Goal: Task Accomplishment & Management: Use online tool/utility

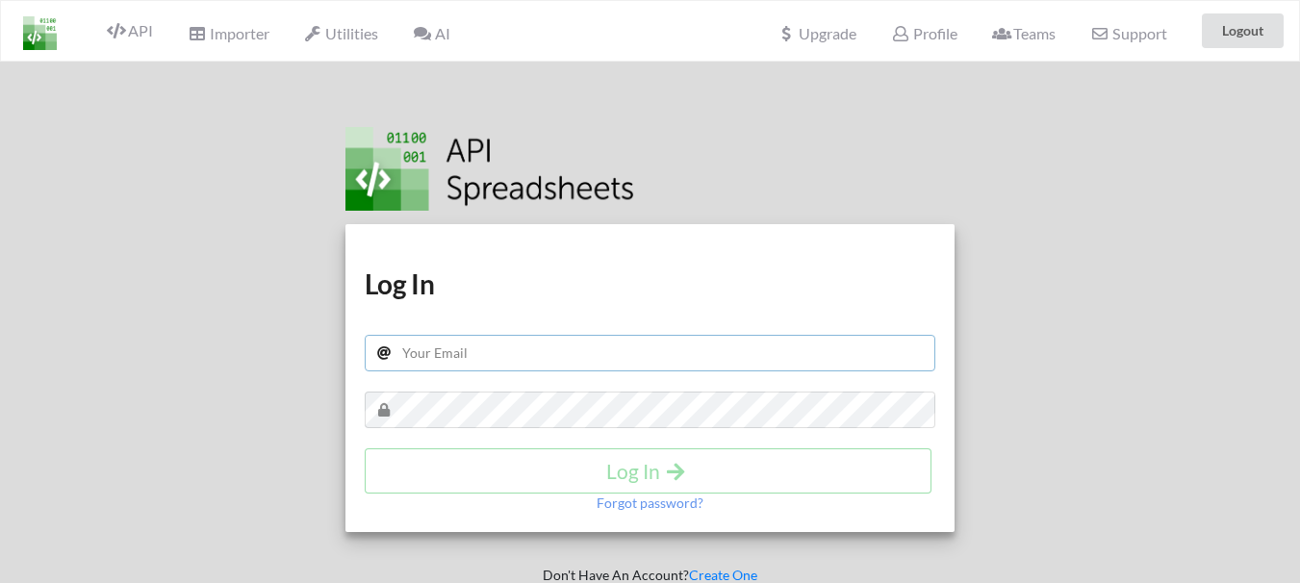
click at [504, 360] on input "text" at bounding box center [650, 353] width 570 height 37
type input "parts.gws@modihyundai.co.in"
click at [461, 430] on div "Download hidden Download hidden Log In parts.gws@modihyundai.co.in Log In Forgo…" at bounding box center [649, 378] width 609 height 308
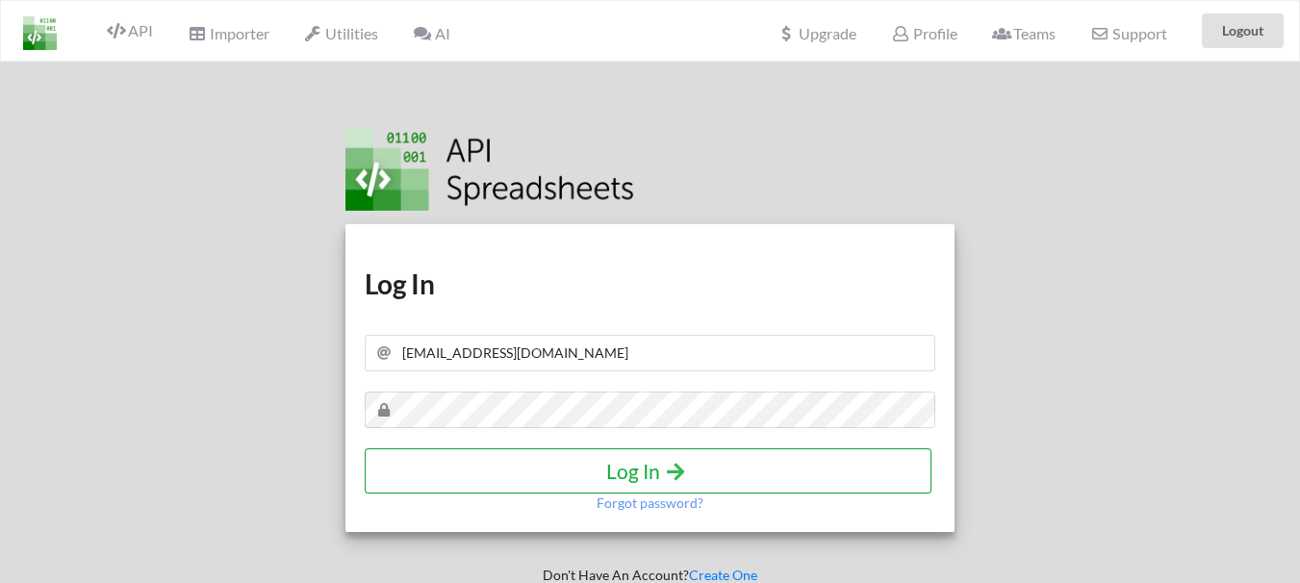
click at [660, 475] on h4 "Log In" at bounding box center [648, 471] width 526 height 24
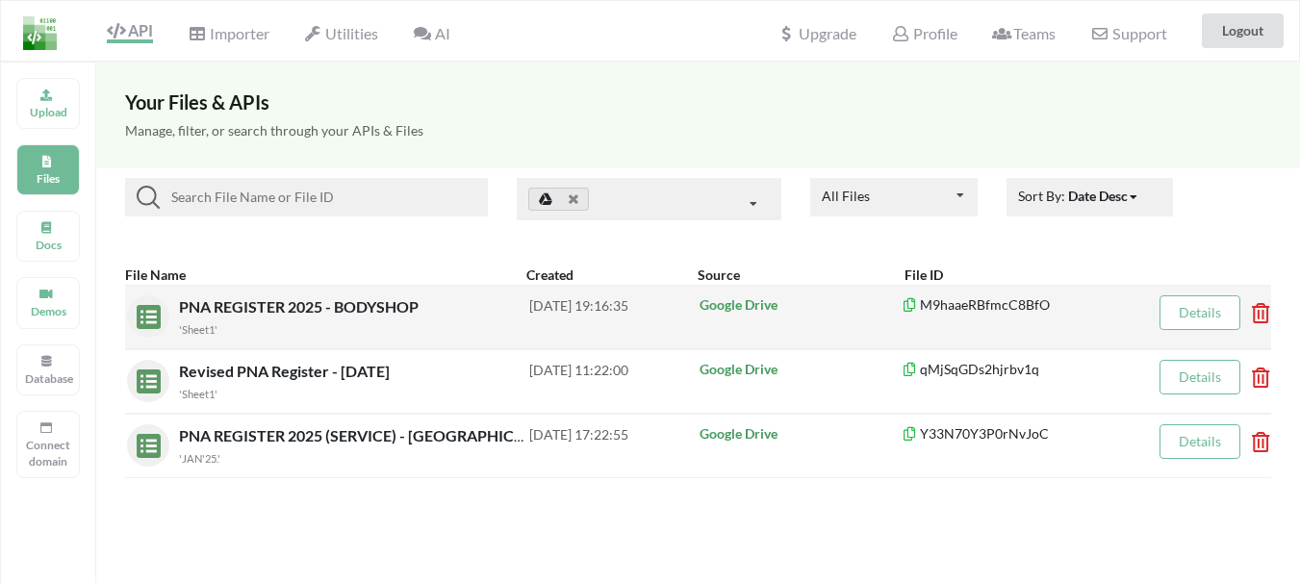
click at [1257, 311] on icon at bounding box center [1255, 307] width 6 height 8
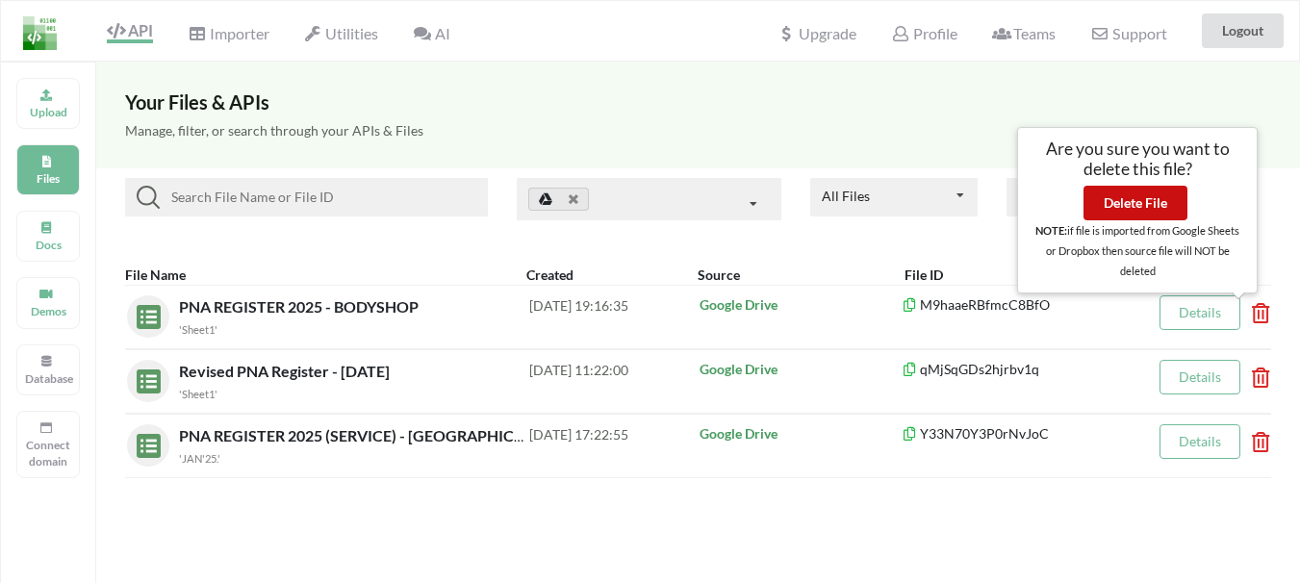
click at [1159, 208] on button "Delete File" at bounding box center [1135, 203] width 104 height 35
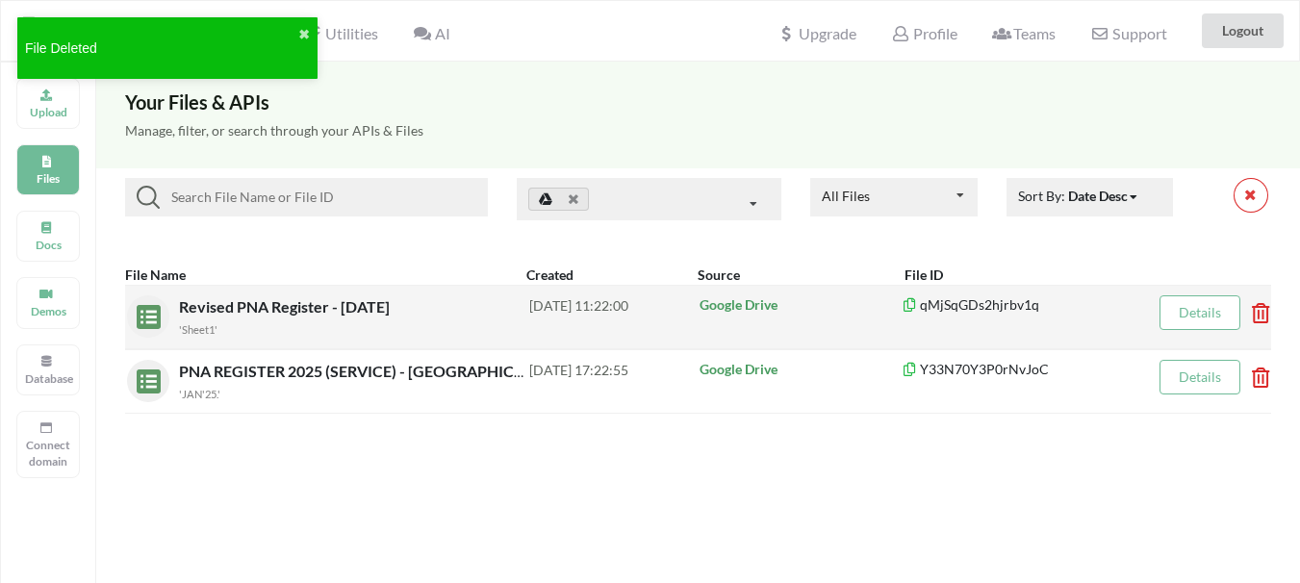
click at [1257, 311] on icon at bounding box center [1255, 307] width 6 height 8
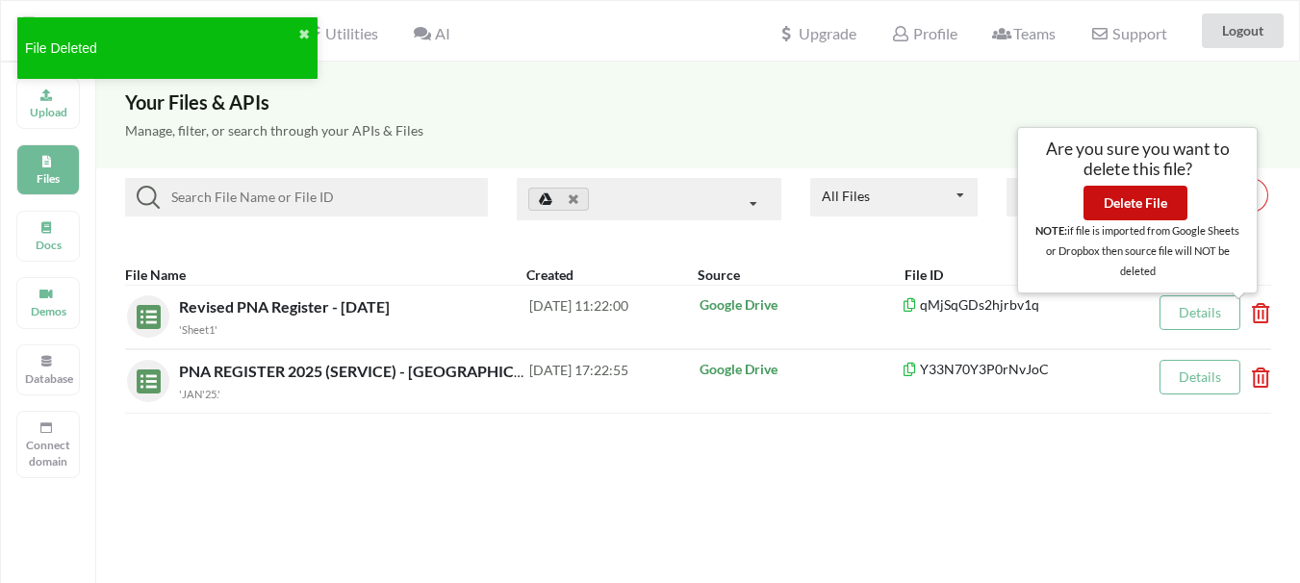
click at [1159, 202] on button "Delete File" at bounding box center [1135, 203] width 104 height 35
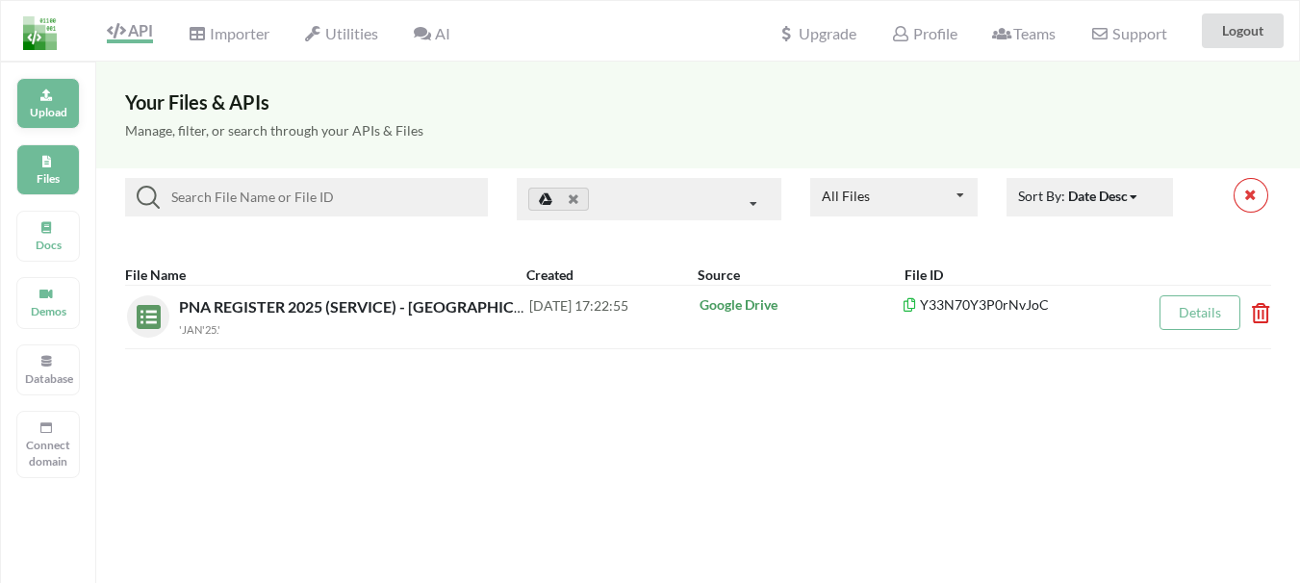
click at [43, 107] on p "Upload" at bounding box center [48, 112] width 46 height 16
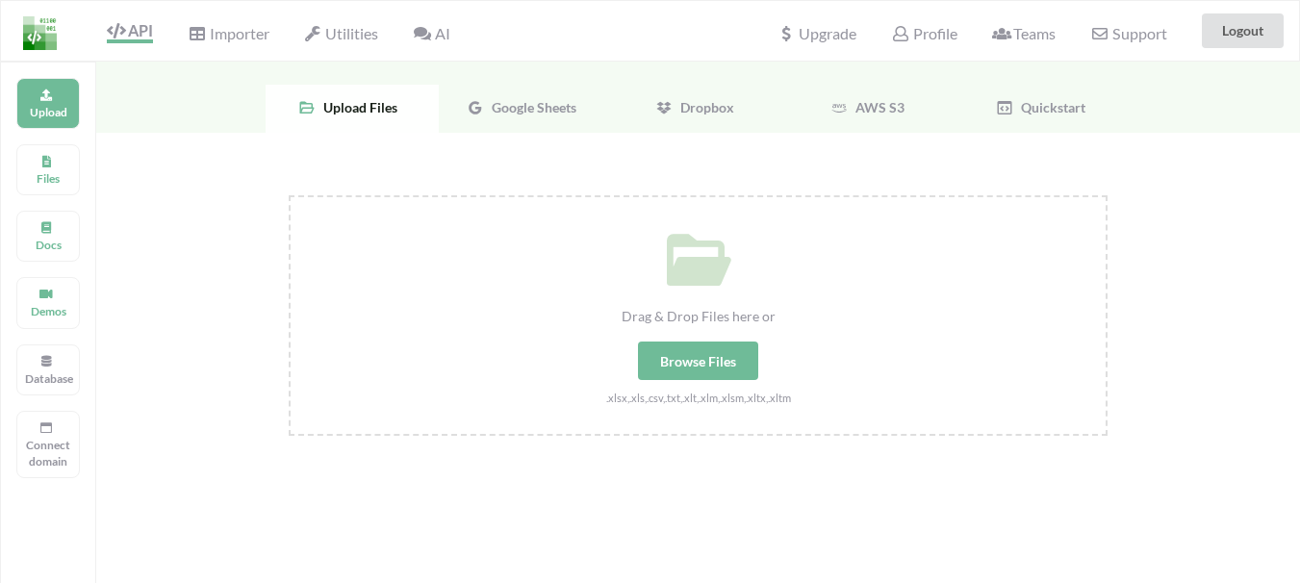
click at [520, 110] on span "Google Sheets" at bounding box center [530, 107] width 92 height 16
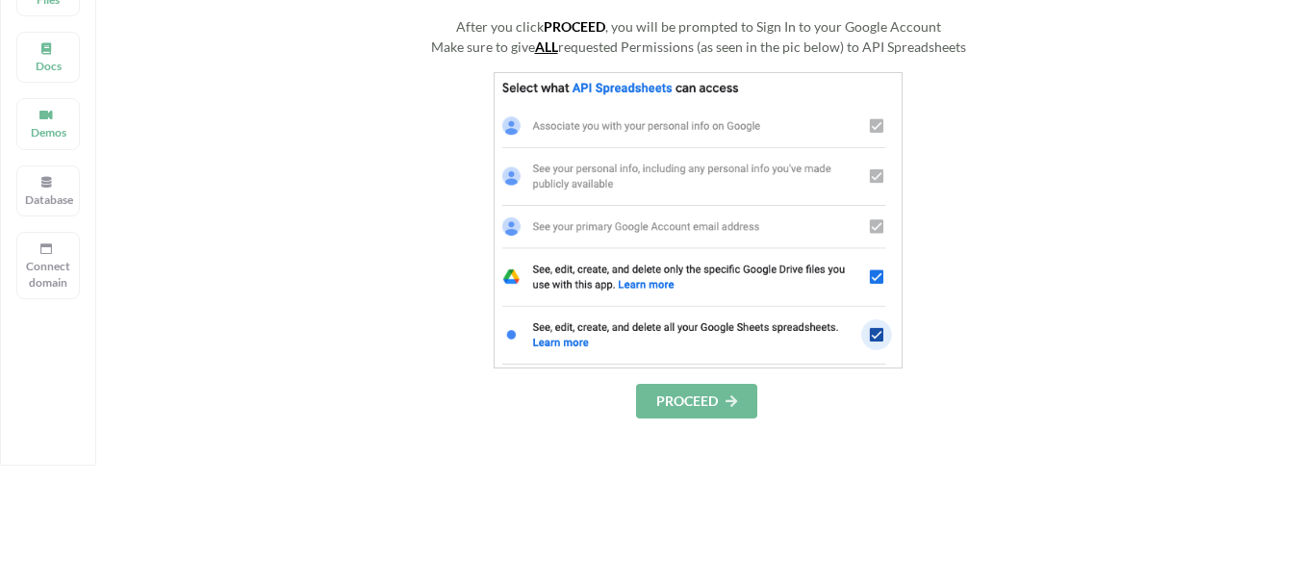
scroll to position [192, 0]
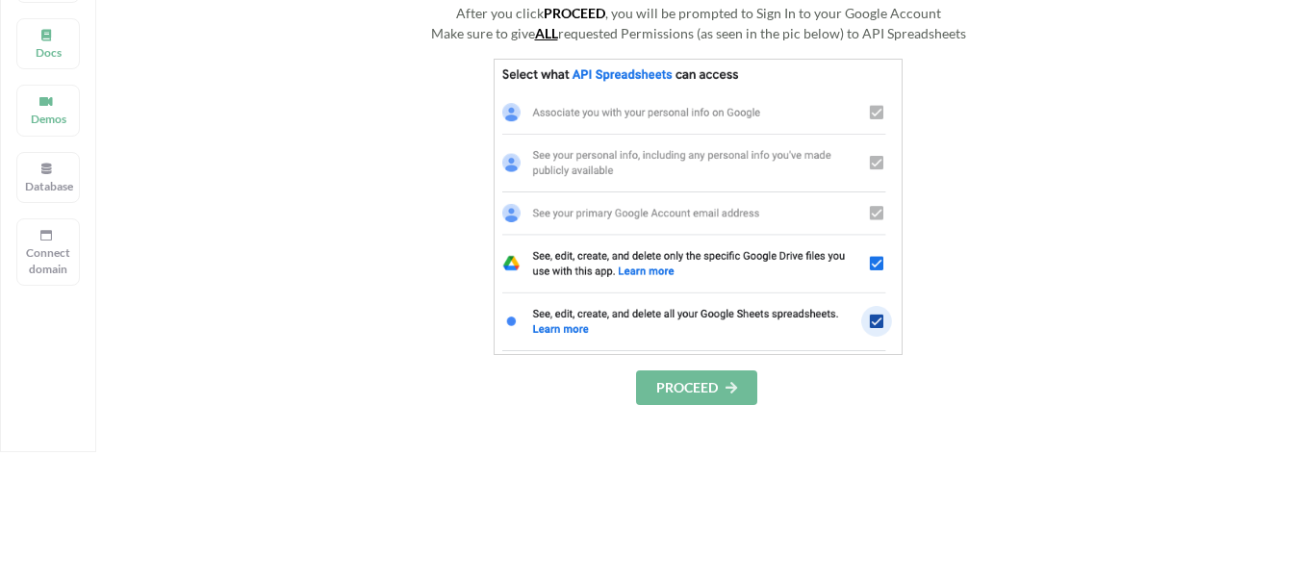
click at [674, 391] on button "PROCEED" at bounding box center [696, 387] width 121 height 35
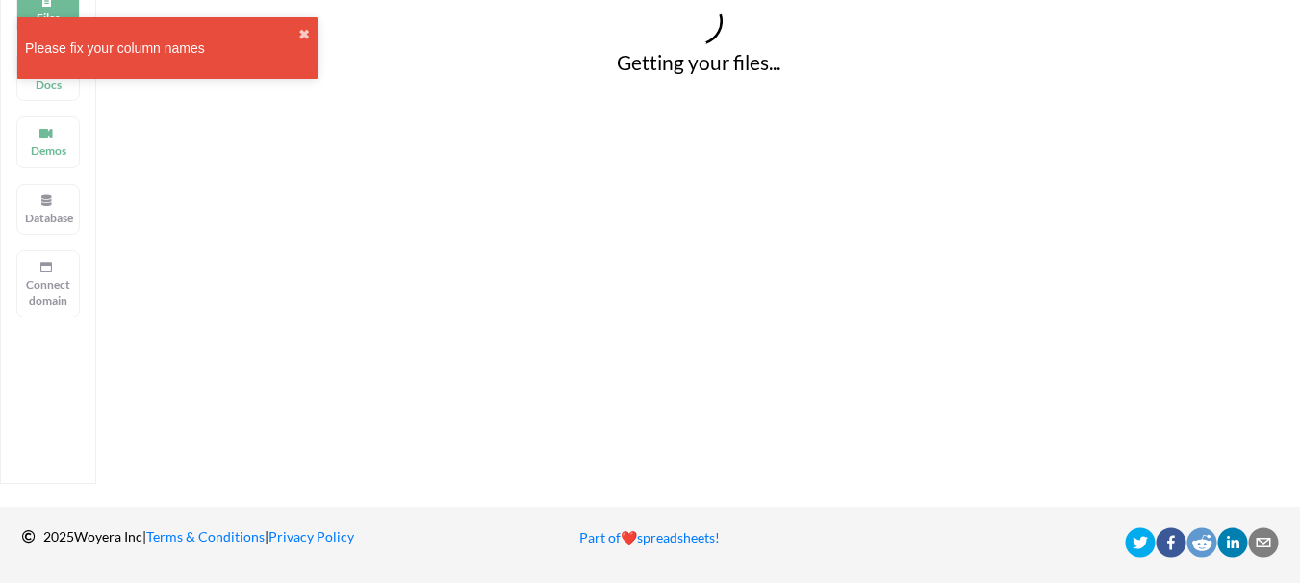
scroll to position [192, 0]
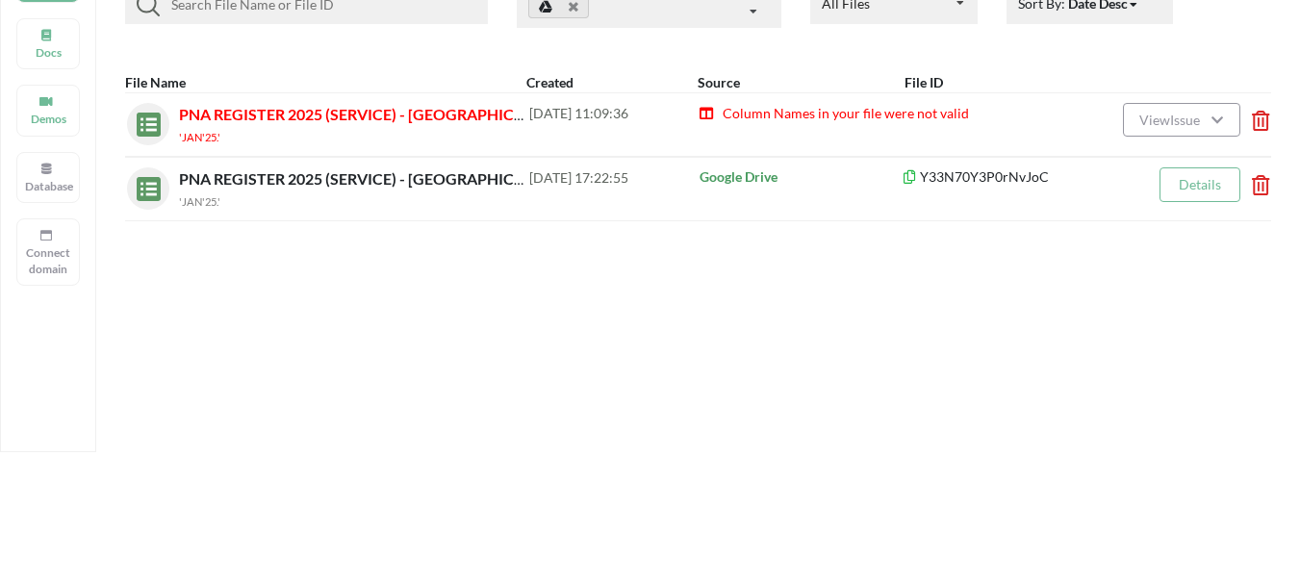
click at [1257, 118] on icon at bounding box center [1255, 115] width 6 height 8
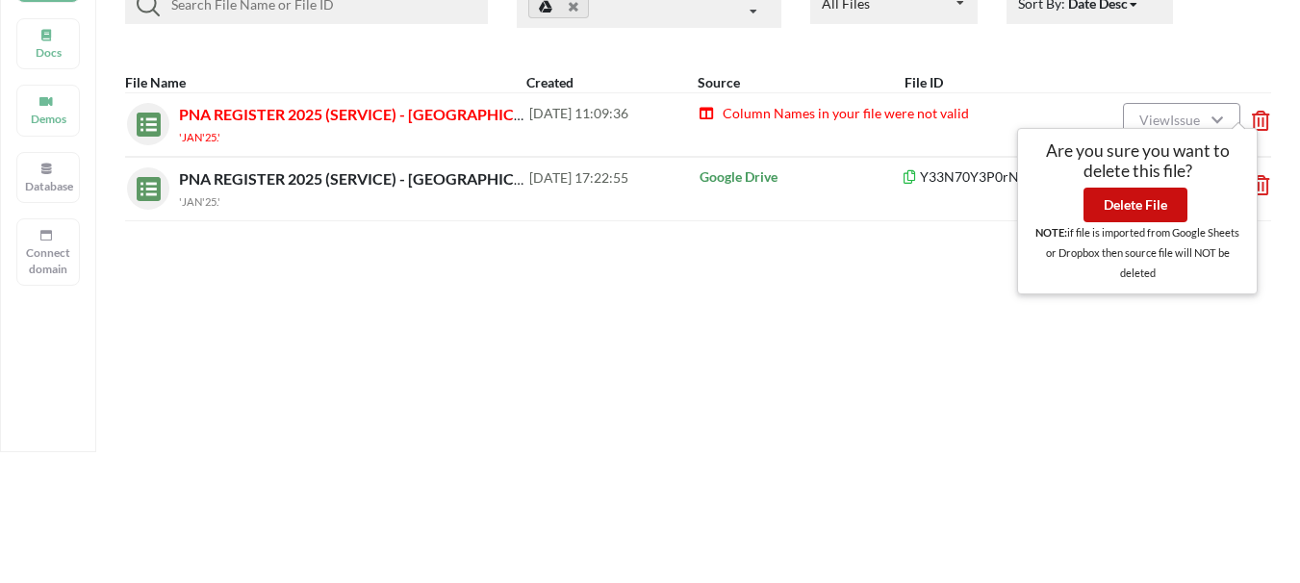
click at [1161, 204] on button "Delete File" at bounding box center [1135, 205] width 104 height 35
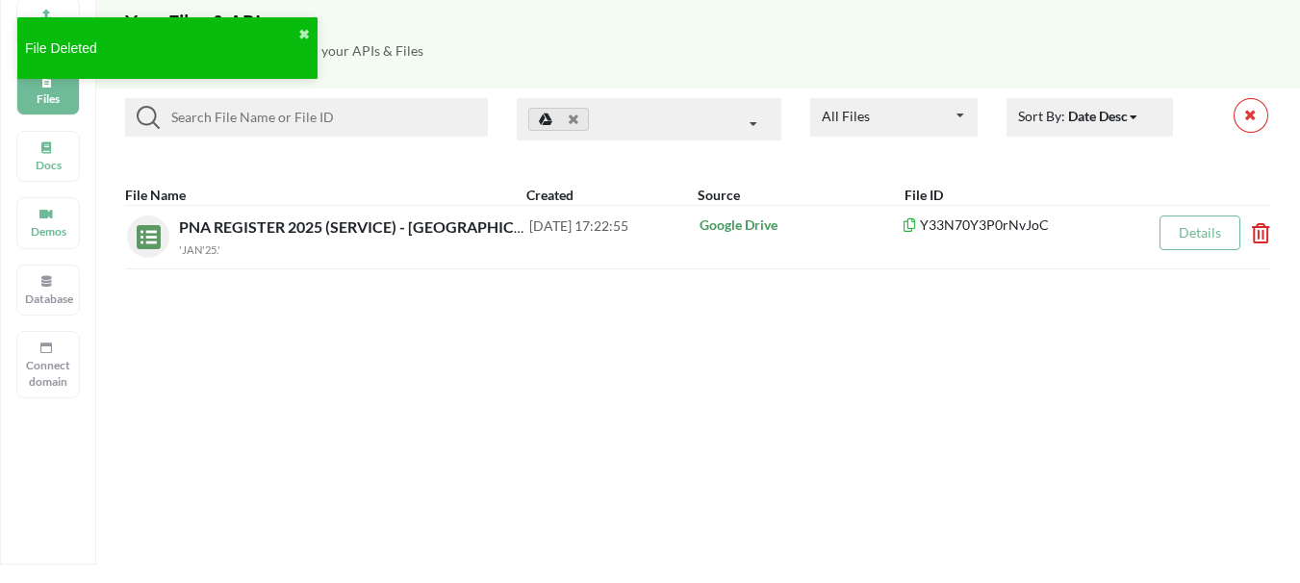
scroll to position [0, 0]
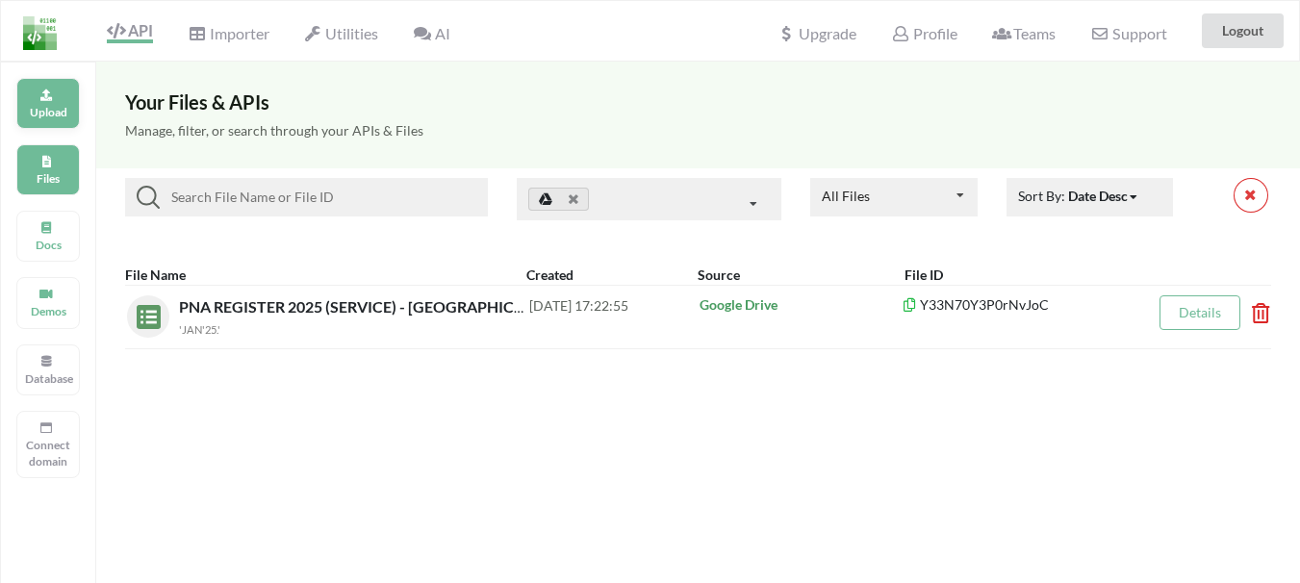
click at [57, 102] on div "Upload" at bounding box center [47, 103] width 63 height 51
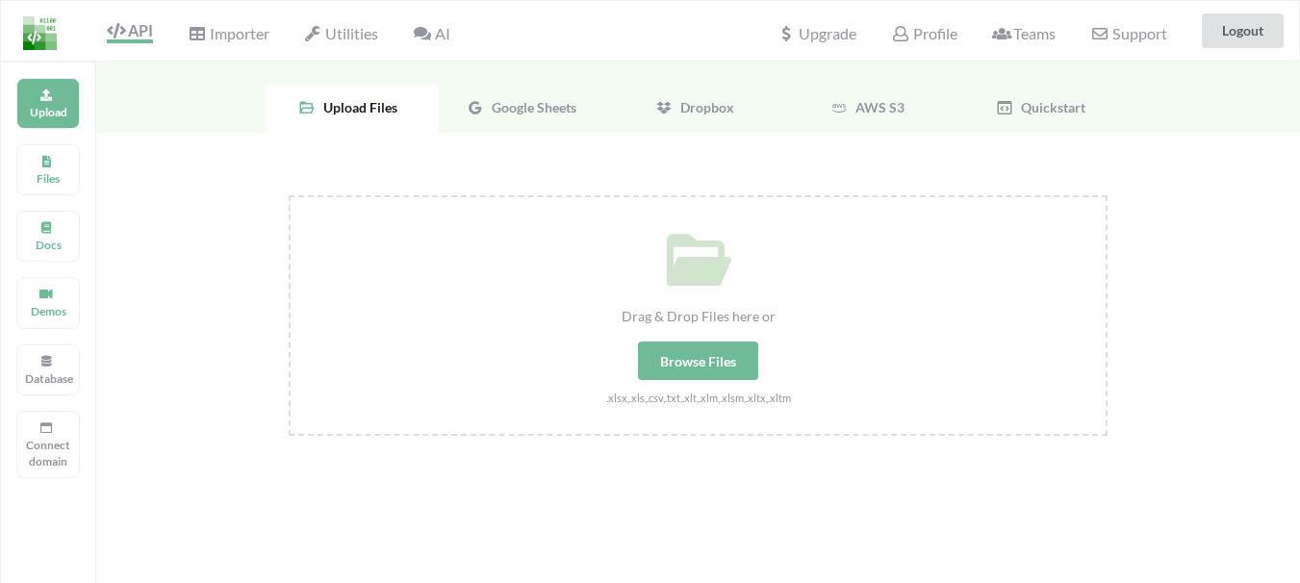
click at [552, 110] on span "Google Sheets" at bounding box center [530, 107] width 92 height 16
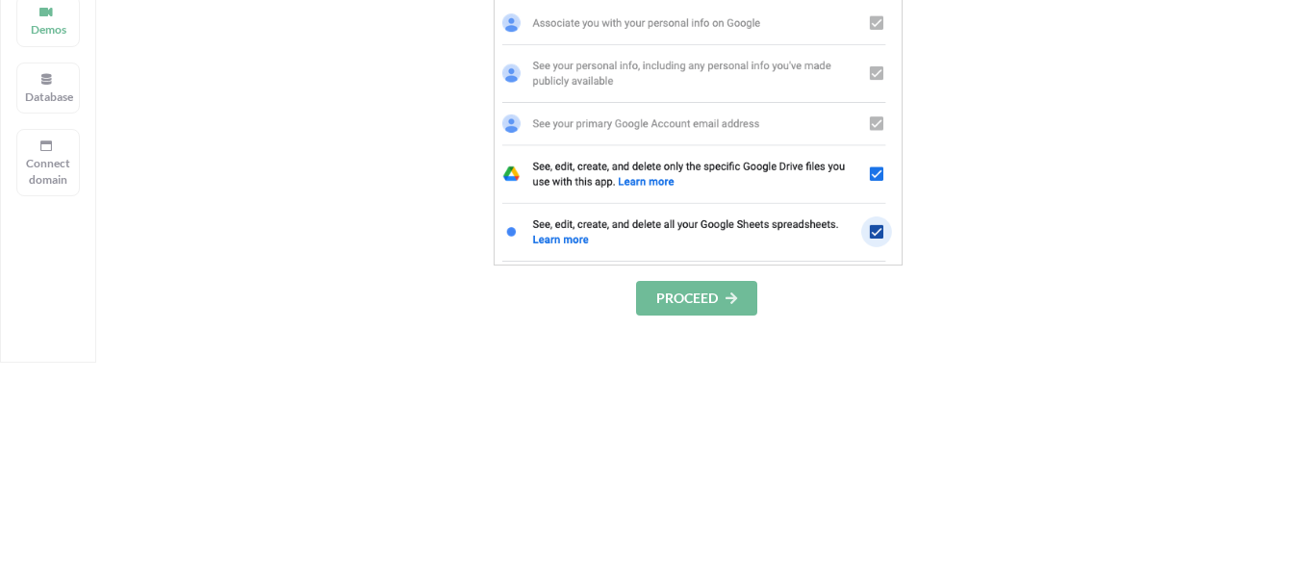
scroll to position [289, 0]
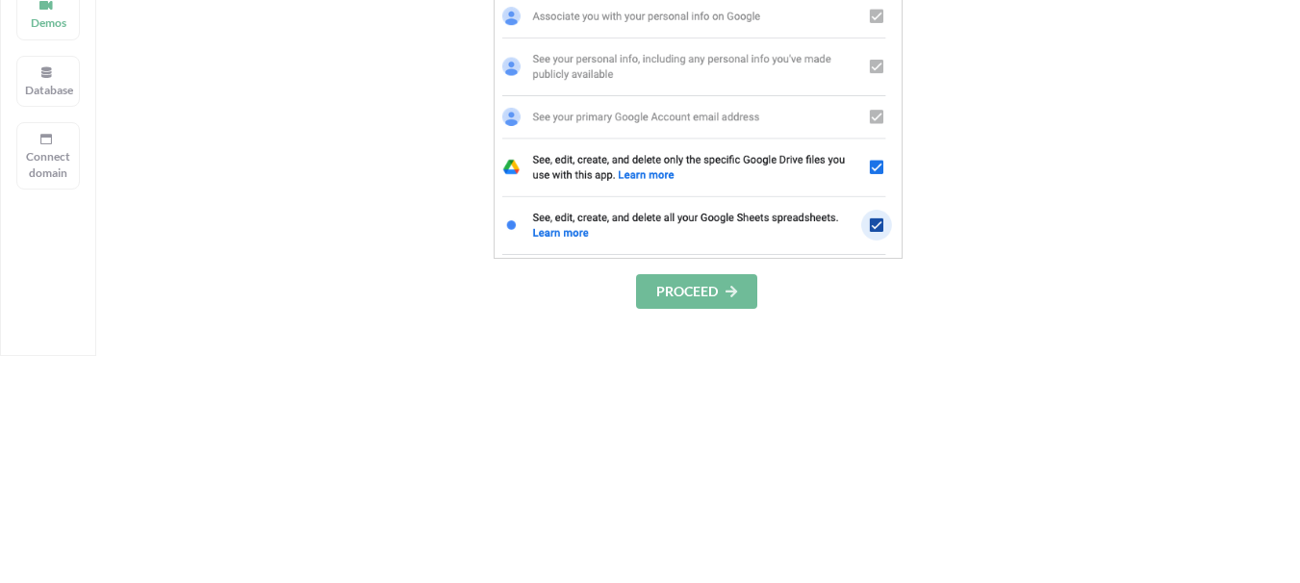
click at [684, 289] on button "PROCEED" at bounding box center [696, 291] width 121 height 35
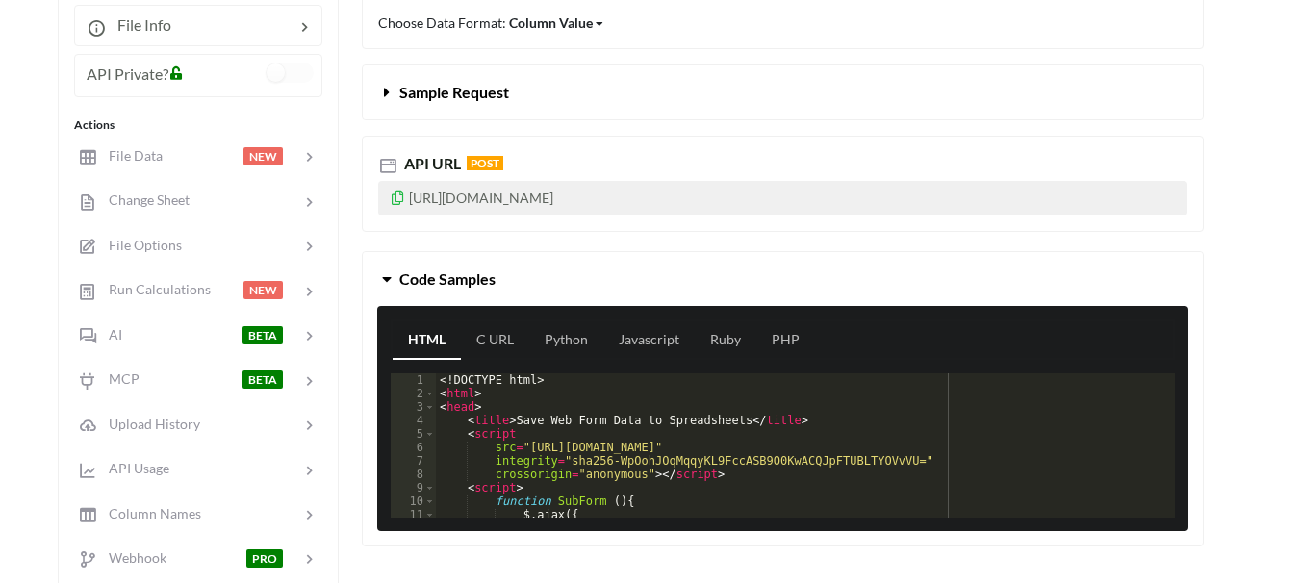
scroll to position [192, 0]
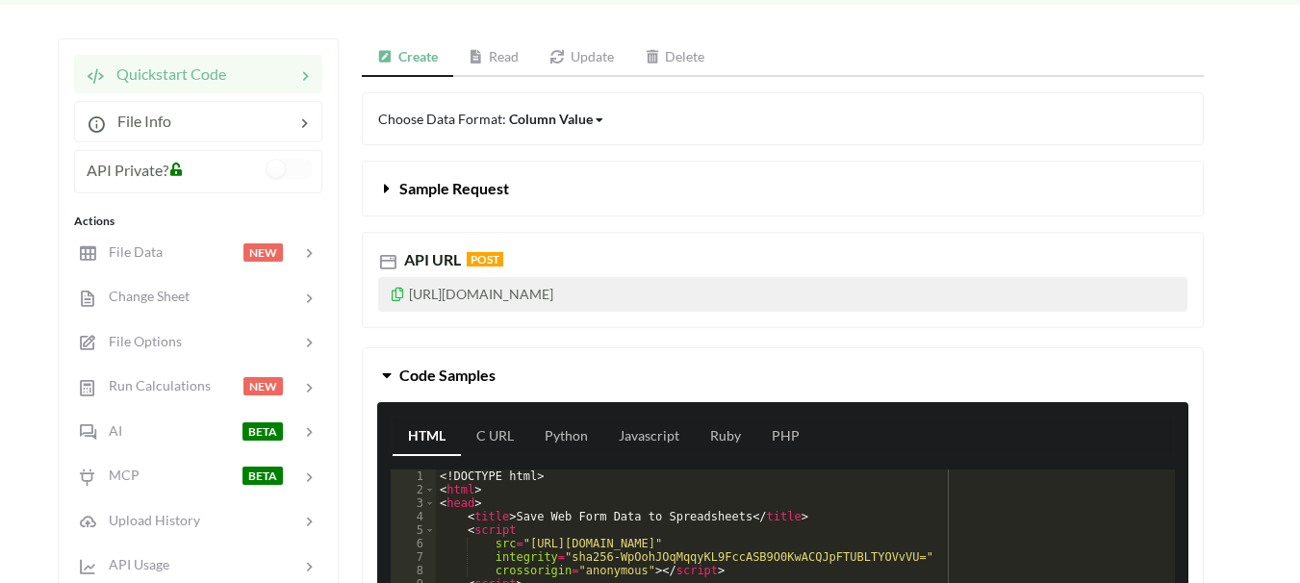
click at [499, 59] on link "Read" at bounding box center [494, 57] width 82 height 38
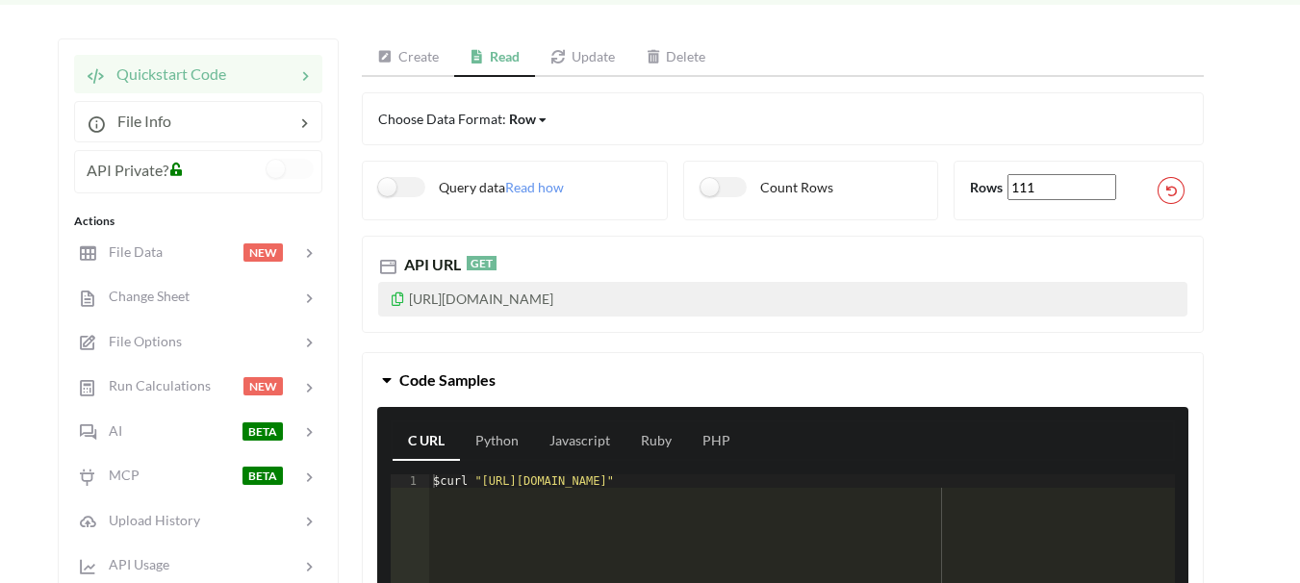
click at [400, 295] on icon at bounding box center [398, 296] width 16 height 13
click at [392, 296] on icon at bounding box center [398, 296] width 16 height 13
click at [398, 301] on icon at bounding box center [398, 296] width 16 height 13
